Goal: Information Seeking & Learning: Learn about a topic

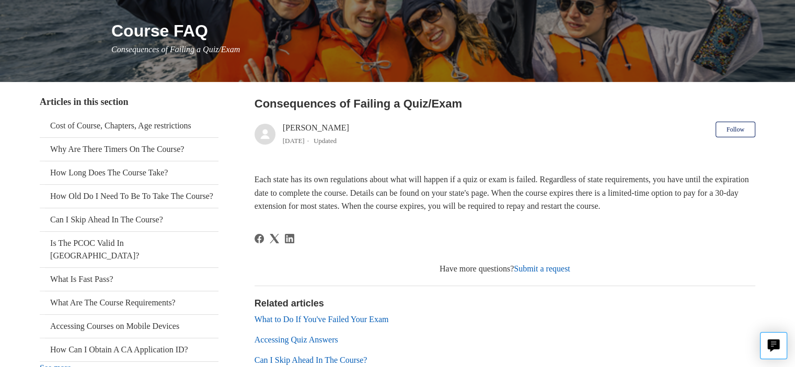
scroll to position [188, 0]
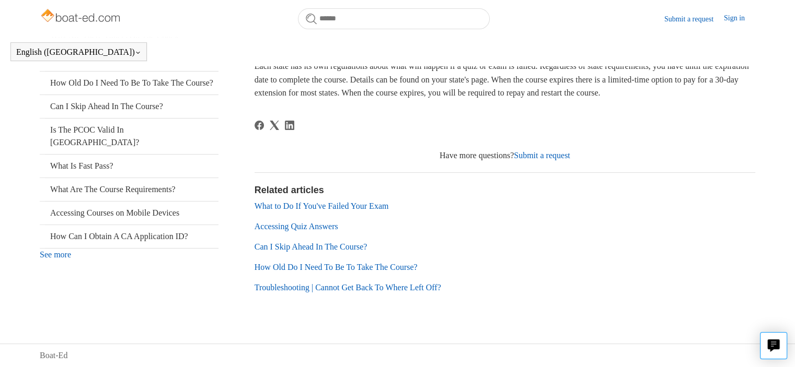
click at [308, 226] on link "Accessing Quiz Answers" at bounding box center [296, 226] width 84 height 9
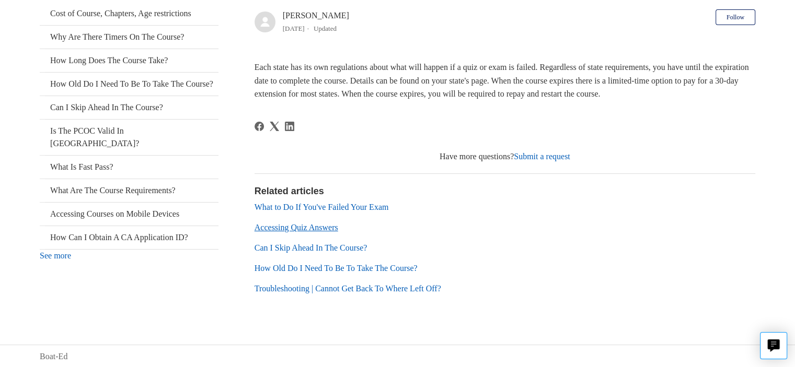
scroll to position [202, 0]
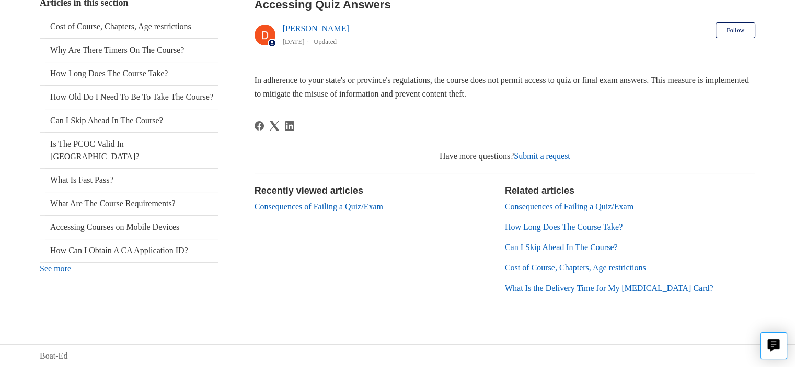
click at [517, 225] on link "How Long Does The Course Take?" at bounding box center [564, 227] width 118 height 9
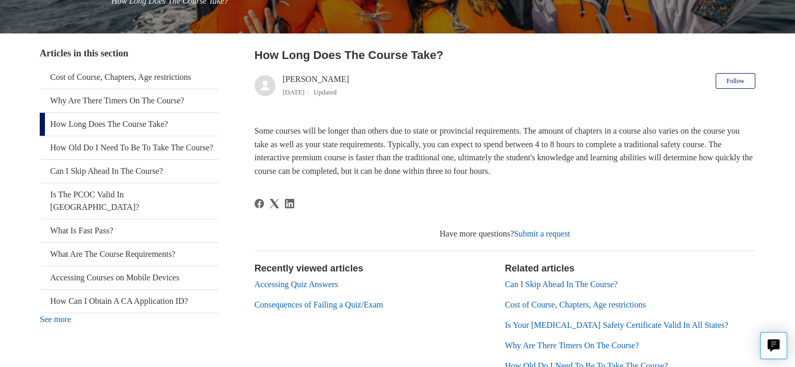
scroll to position [215, 0]
